Goal: Find specific page/section

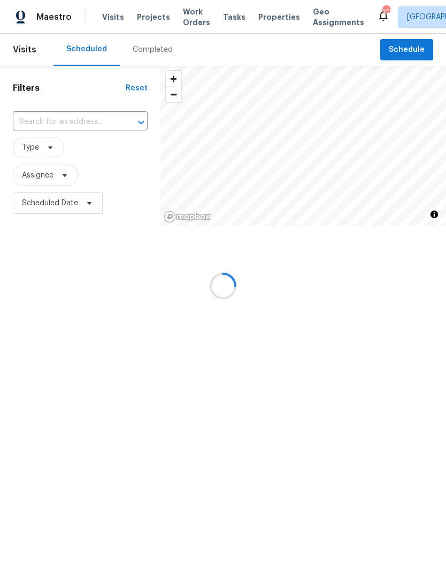
click at [186, 19] on div at bounding box center [223, 286] width 446 height 572
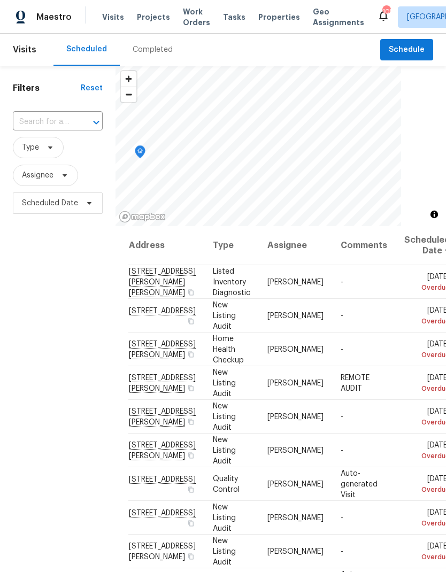
click at [185, 13] on span "Work Orders" at bounding box center [196, 16] width 27 height 21
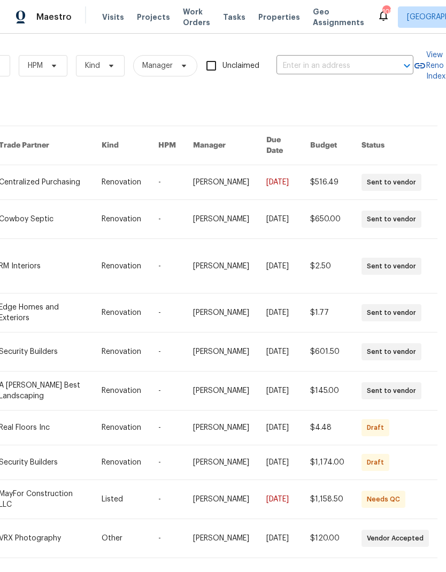
scroll to position [0, 176]
click at [329, 65] on input "text" at bounding box center [329, 66] width 107 height 17
type input "806 br"
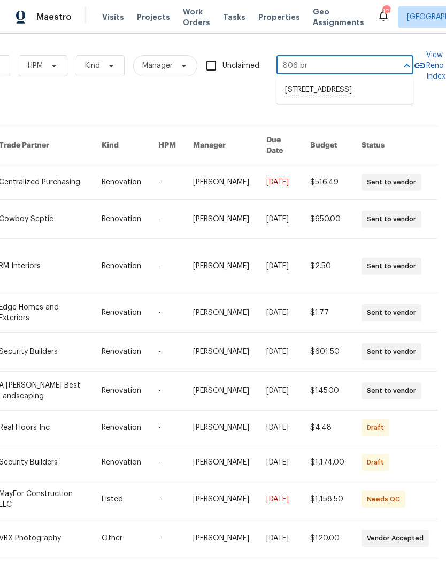
click at [320, 94] on li "[STREET_ADDRESS]" at bounding box center [344, 90] width 137 height 18
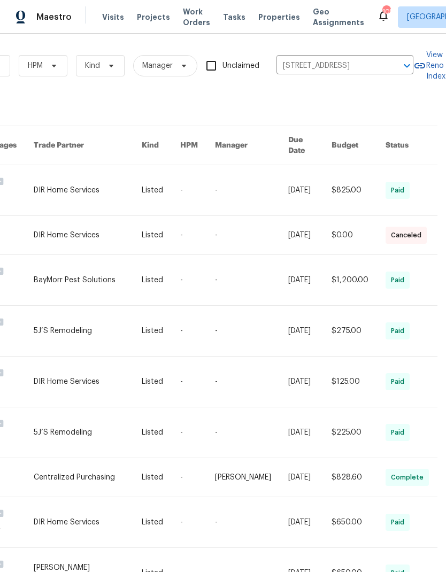
click at [82, 178] on link at bounding box center [88, 190] width 108 height 50
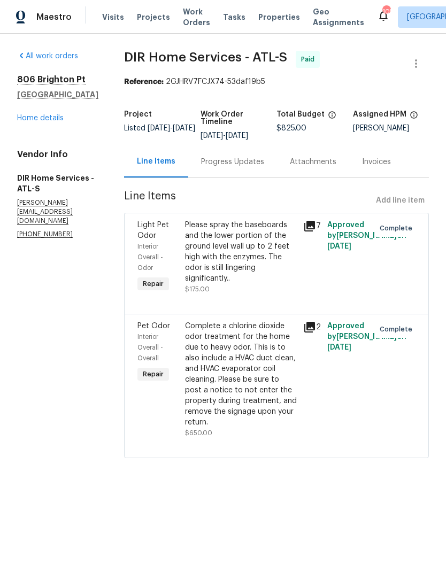
click at [48, 115] on link "Home details" at bounding box center [40, 117] width 46 height 7
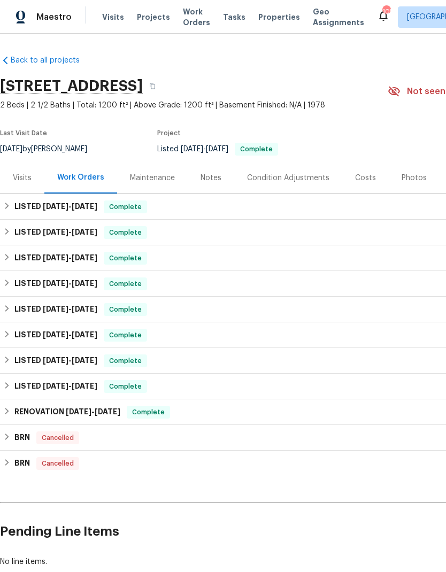
click at [402, 176] on div "Photos" at bounding box center [413, 178] width 25 height 11
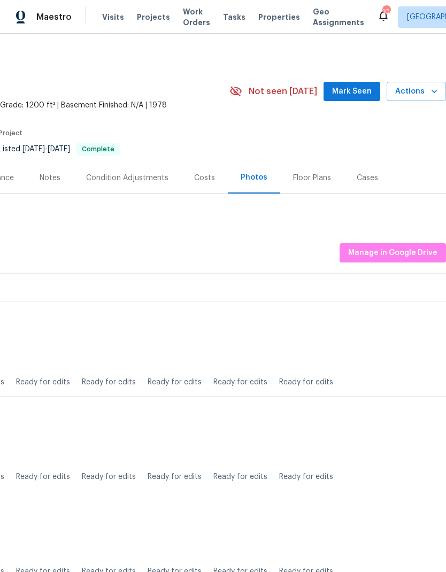
scroll to position [0, 158]
click at [425, 89] on span "Actions" at bounding box center [416, 91] width 42 height 13
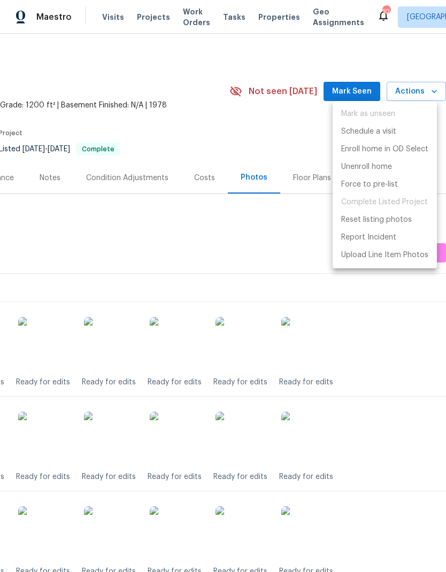
click at [269, 238] on div at bounding box center [223, 286] width 446 height 572
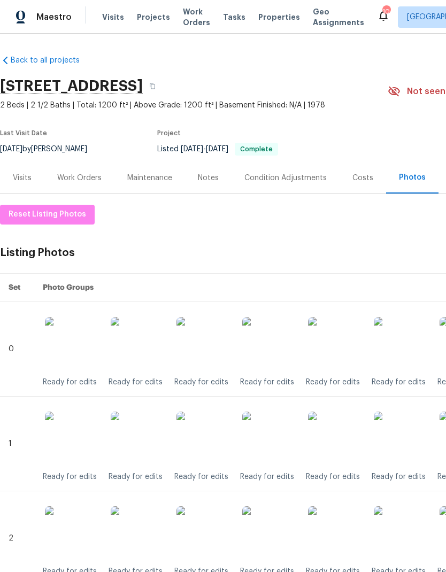
scroll to position [0, 0]
